Goal: Task Accomplishment & Management: Use online tool/utility

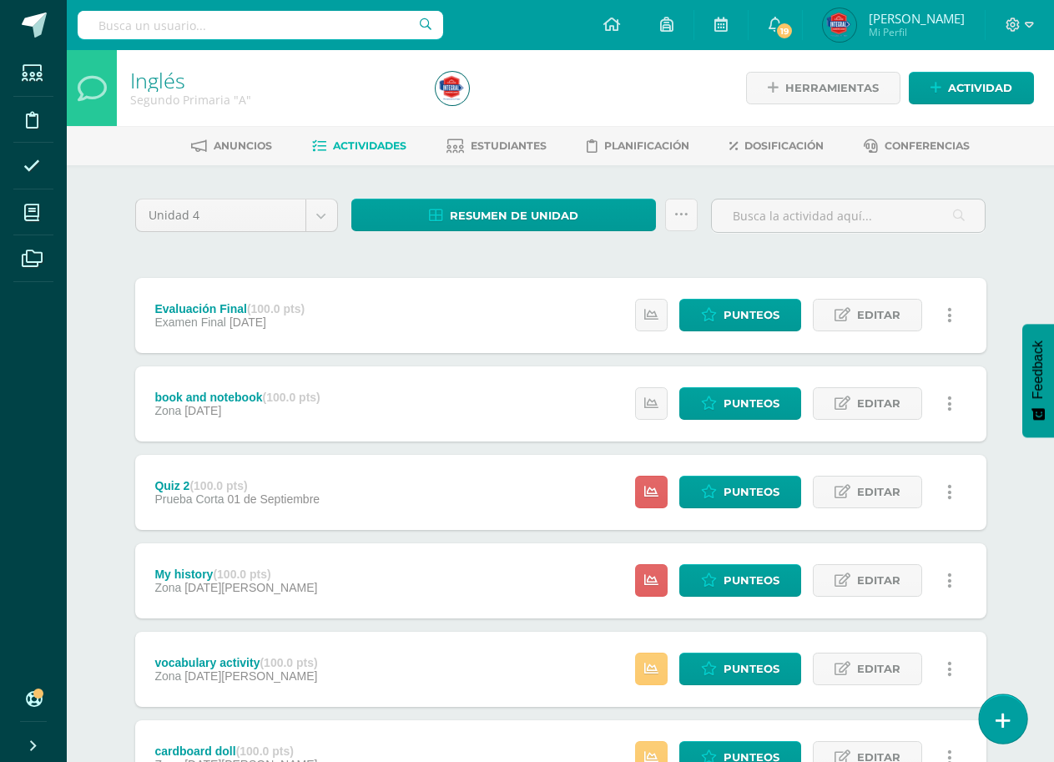
drag, startPoint x: 987, startPoint y: 748, endPoint x: 997, endPoint y: 723, distance: 27.0
click at [987, 742] on div "Unidad 4 Unidad 1 Unidad 2 Unidad 3 Unidad 4 Resumen de unidad Descargar como H…" at bounding box center [561, 580] width 865 height 763
click at [998, 723] on icon at bounding box center [1003, 720] width 15 height 19
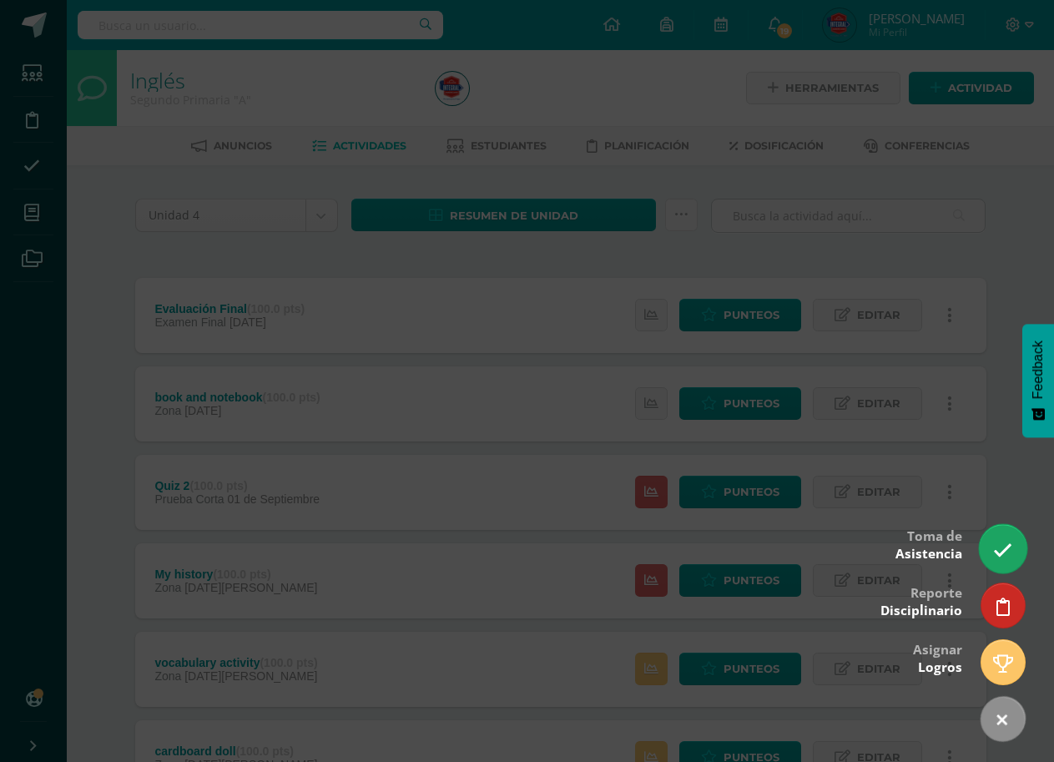
click at [997, 567] on link at bounding box center [1003, 548] width 48 height 48
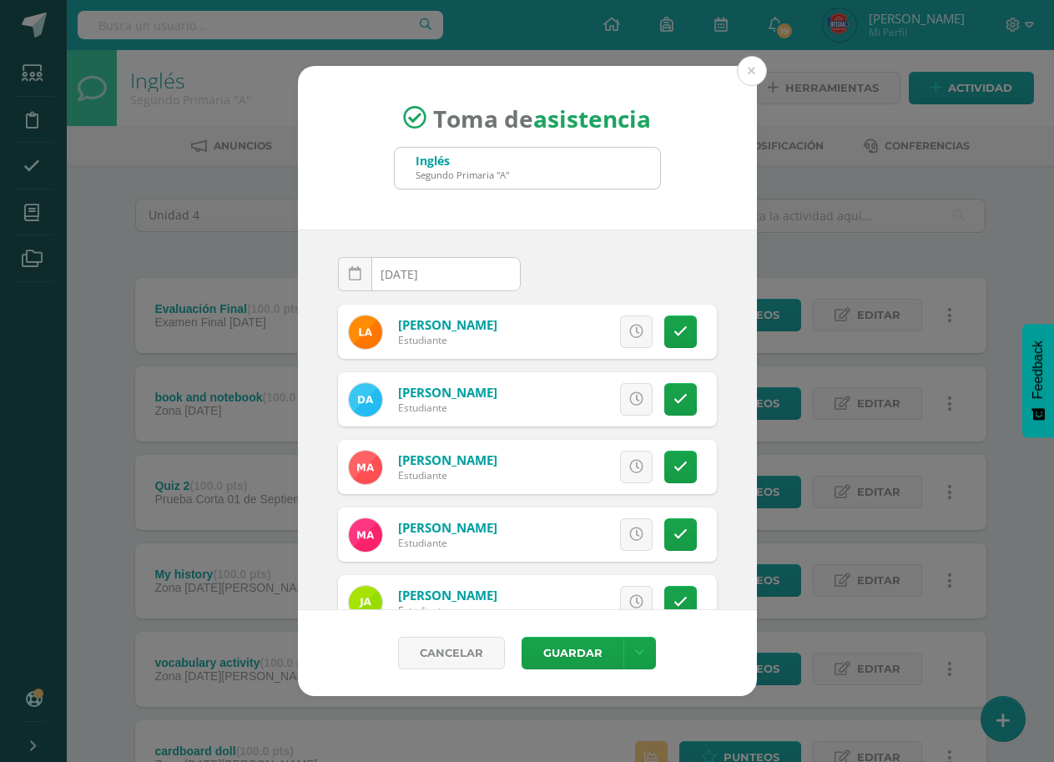
click at [1009, 556] on div "Toma de asistencia Inglés Segundo Primaria "A" [DATE] September, 2025 Mo Tu We …" at bounding box center [527, 381] width 1041 height 631
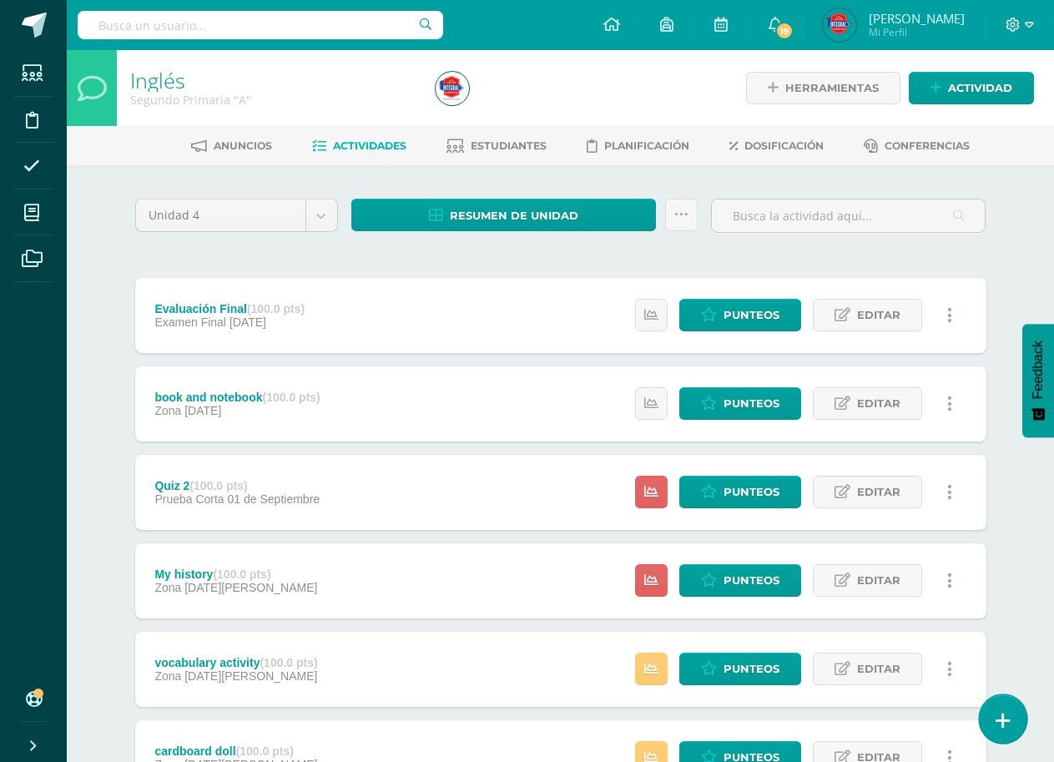
click at [1003, 725] on icon at bounding box center [1003, 720] width 15 height 19
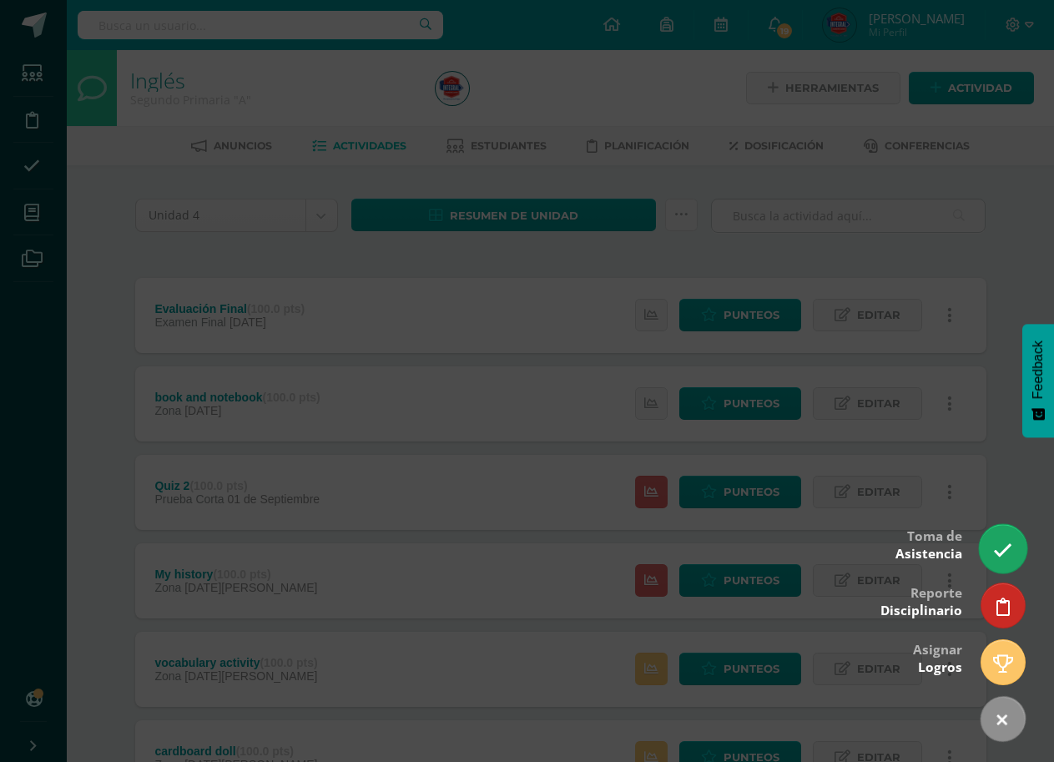
click at [1006, 544] on icon at bounding box center [1002, 550] width 19 height 19
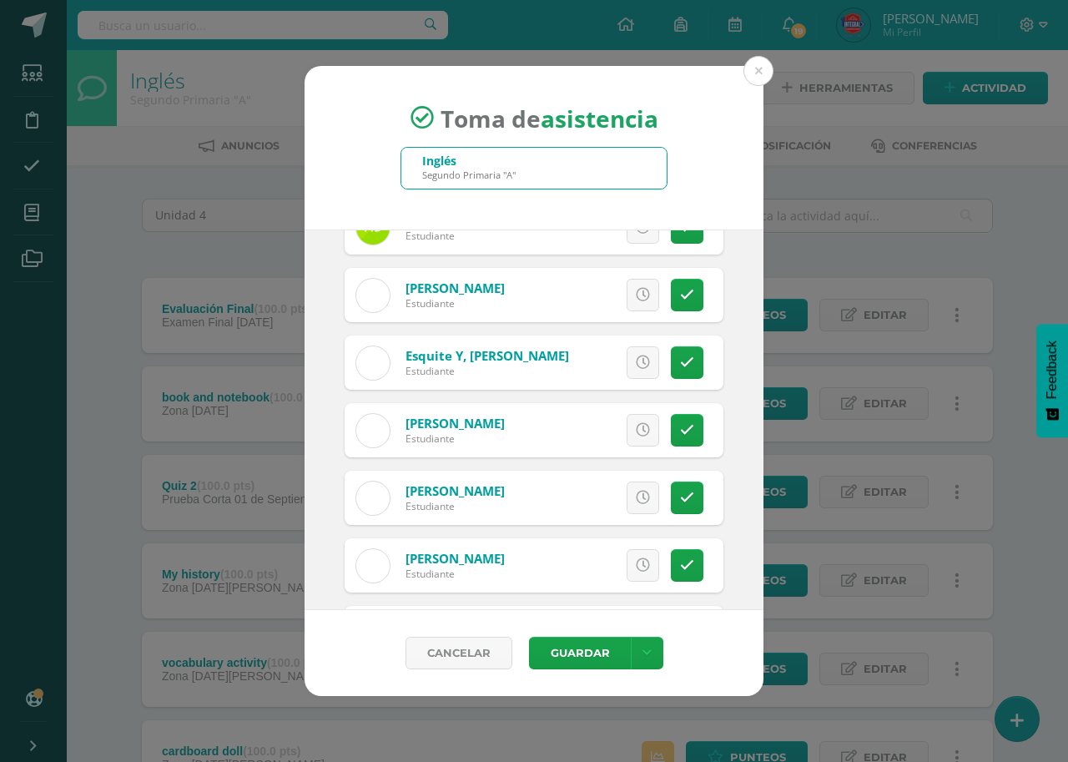
scroll to position [650, 0]
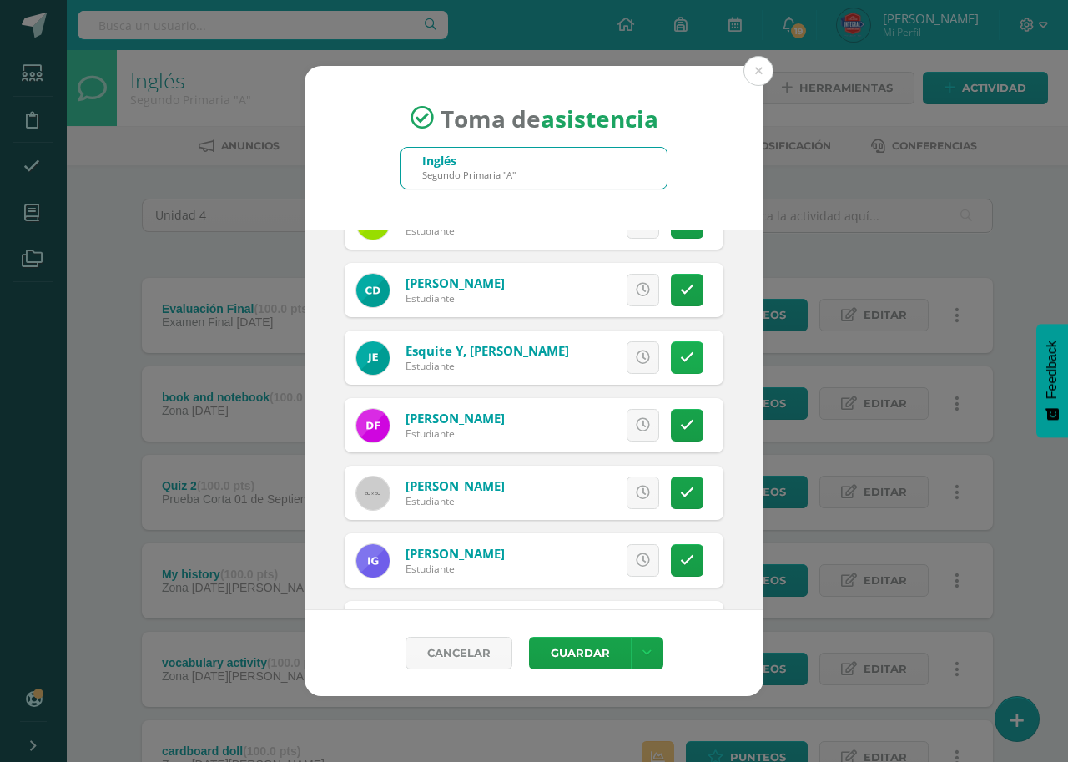
click at [681, 354] on link at bounding box center [687, 357] width 33 height 33
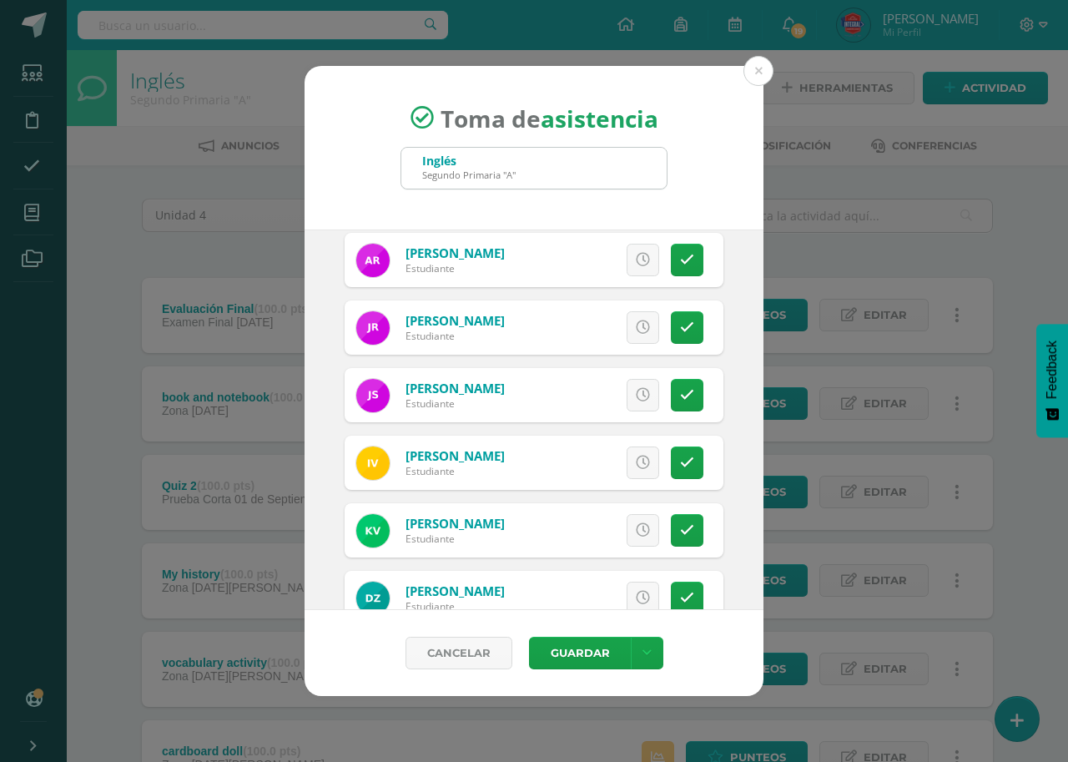
scroll to position [1602, 0]
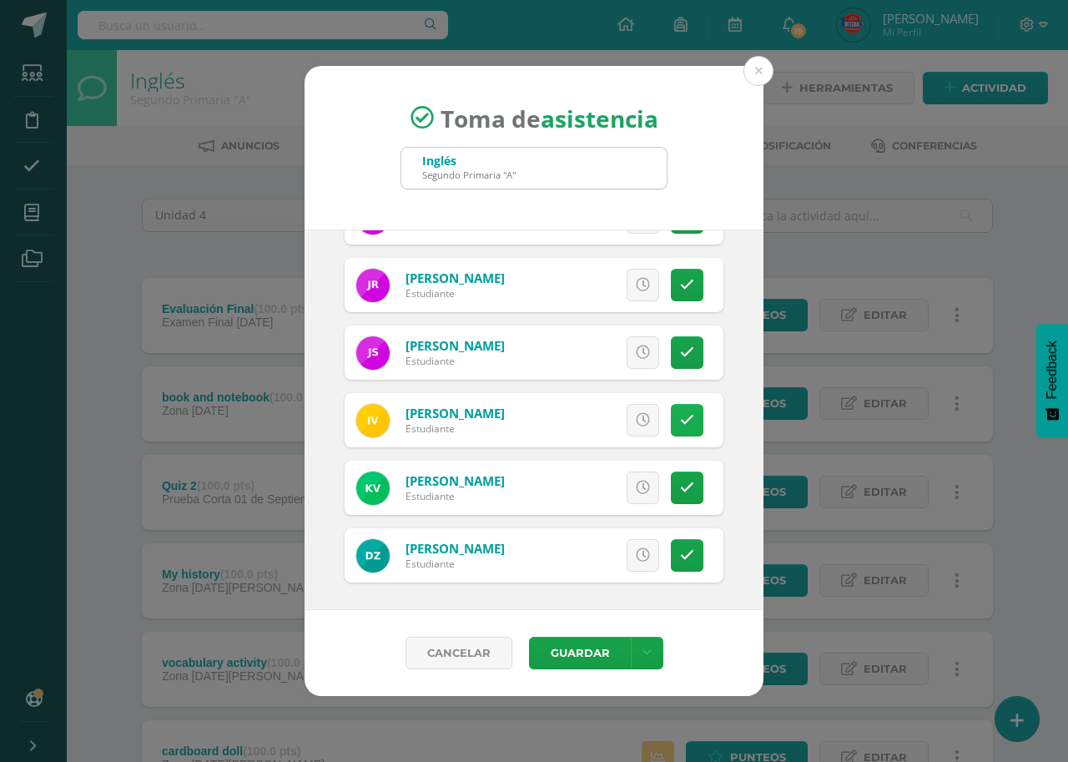
click at [680, 426] on icon at bounding box center [687, 420] width 14 height 14
click at [595, 638] on button "Guardar" at bounding box center [580, 653] width 102 height 33
